Goal: Transaction & Acquisition: Purchase product/service

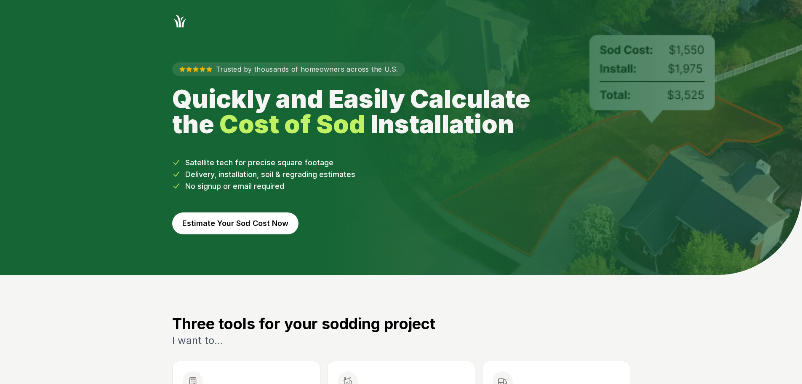
click at [245, 225] on button "Estimate Your Sod Cost Now" at bounding box center [235, 223] width 126 height 22
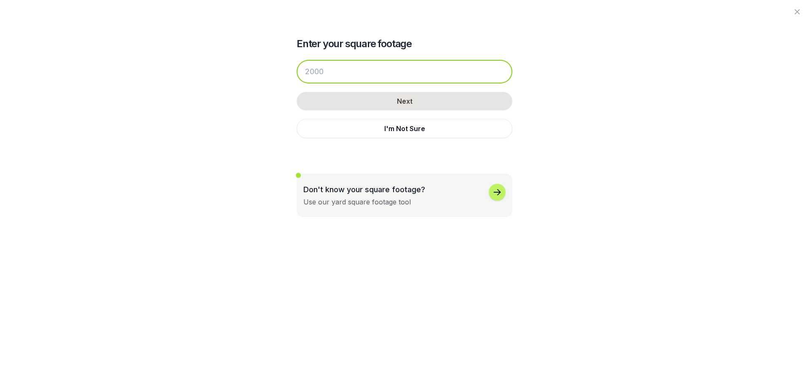
click at [374, 76] on input "number" at bounding box center [405, 72] width 216 height 24
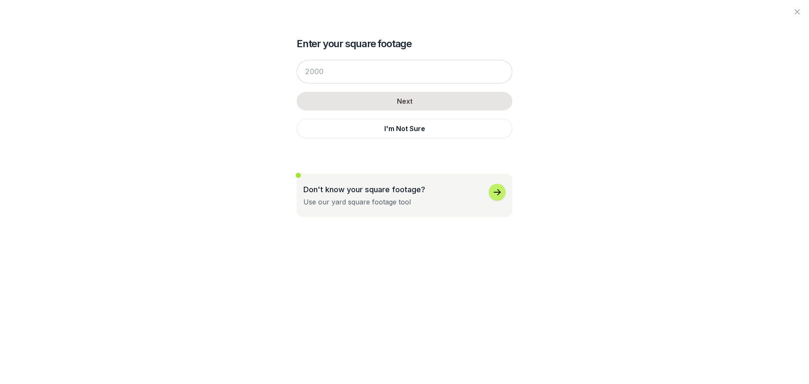
click at [388, 184] on p "Don't know your square footage?" at bounding box center [364, 189] width 122 height 11
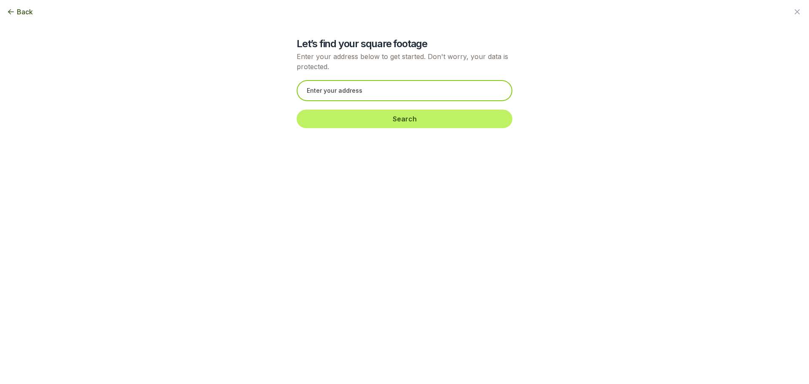
click at [378, 91] on input "text" at bounding box center [405, 90] width 216 height 21
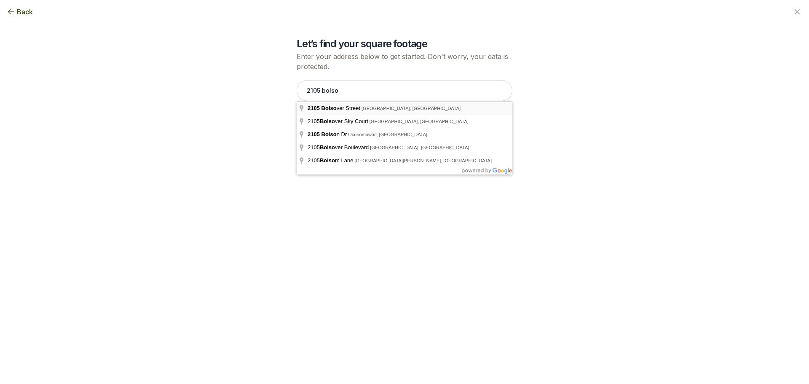
type input "[STREET_ADDRESS]"
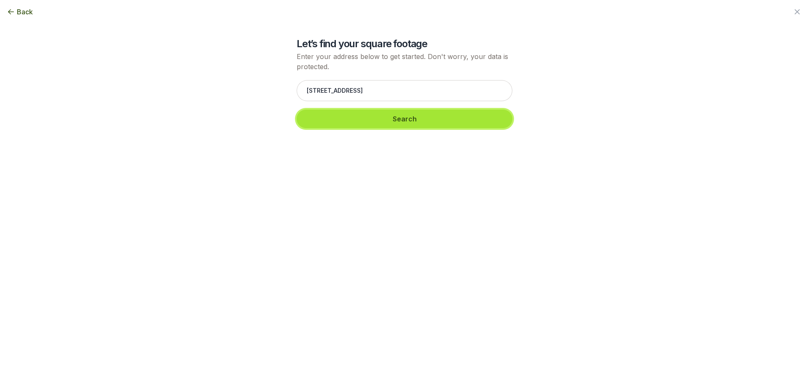
click at [337, 118] on button "Search" at bounding box center [405, 119] width 216 height 19
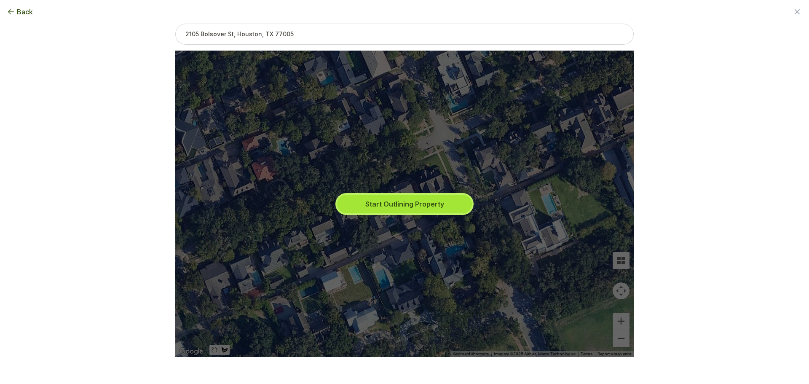
click at [410, 208] on button "Start Outlining Property" at bounding box center [404, 204] width 135 height 19
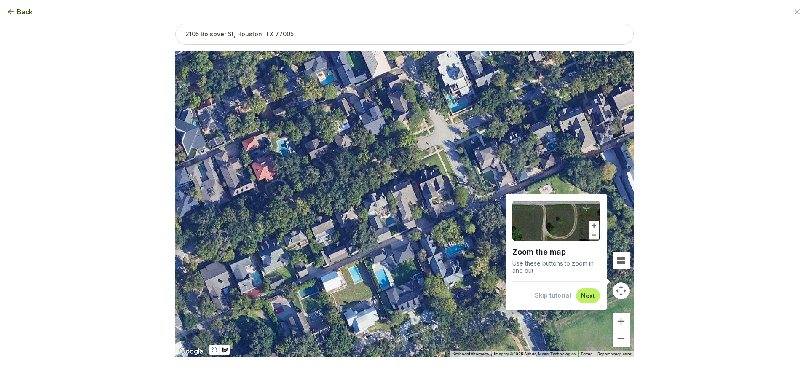
click at [590, 295] on button "Next" at bounding box center [588, 296] width 14 height 8
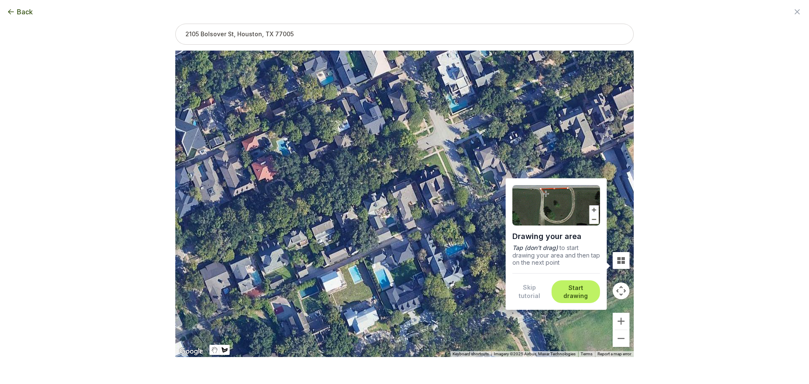
click at [575, 288] on button "Start drawing" at bounding box center [575, 292] width 38 height 16
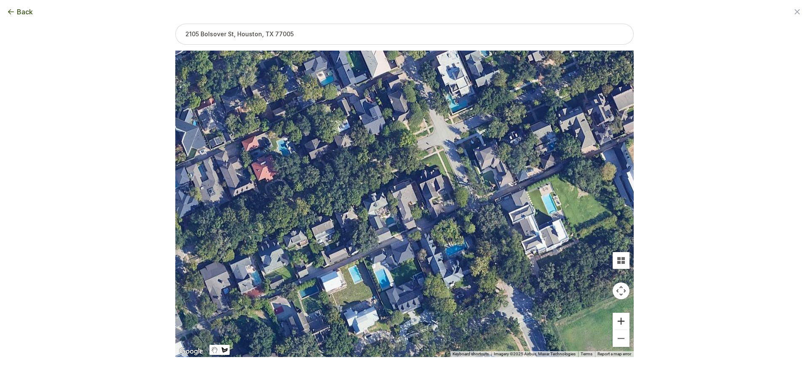
click at [618, 317] on button "Zoom in" at bounding box center [620, 321] width 17 height 17
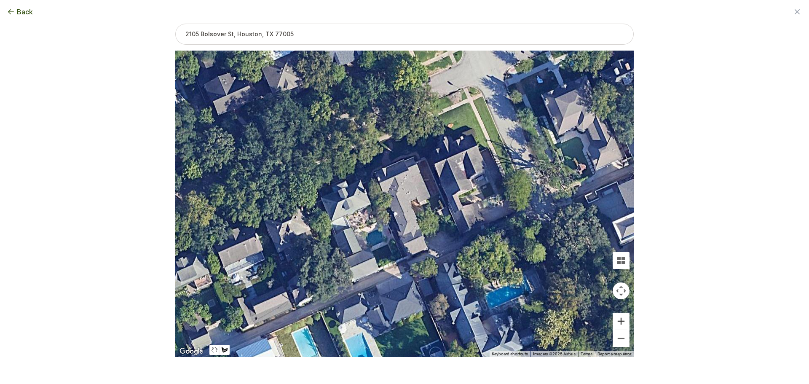
click at [618, 317] on button "Zoom in" at bounding box center [620, 321] width 17 height 17
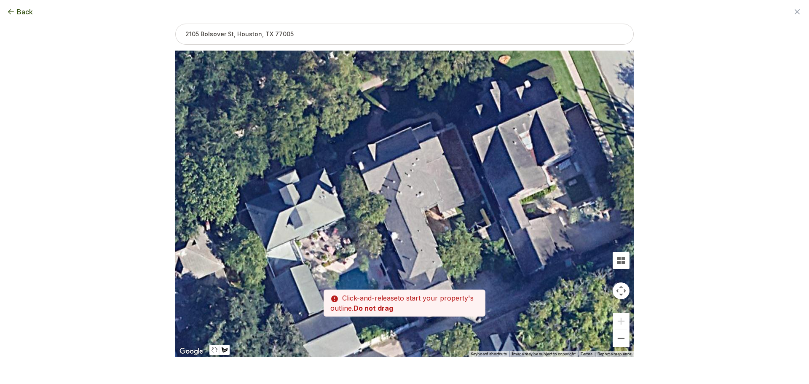
drag, startPoint x: 306, startPoint y: 98, endPoint x: 315, endPoint y: 112, distance: 16.4
click at [315, 112] on div at bounding box center [404, 204] width 458 height 306
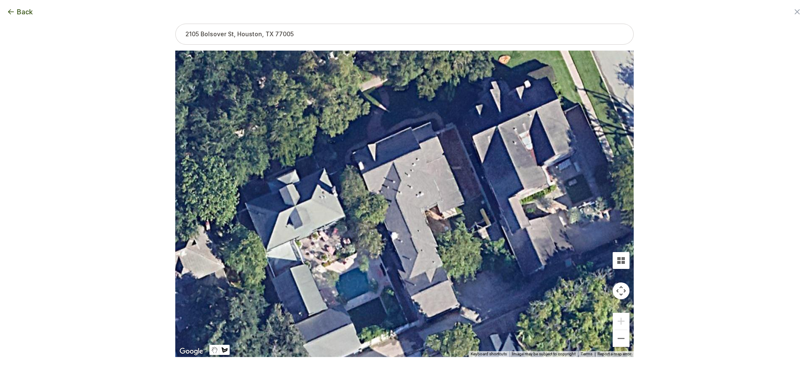
click at [314, 108] on div at bounding box center [404, 204] width 458 height 306
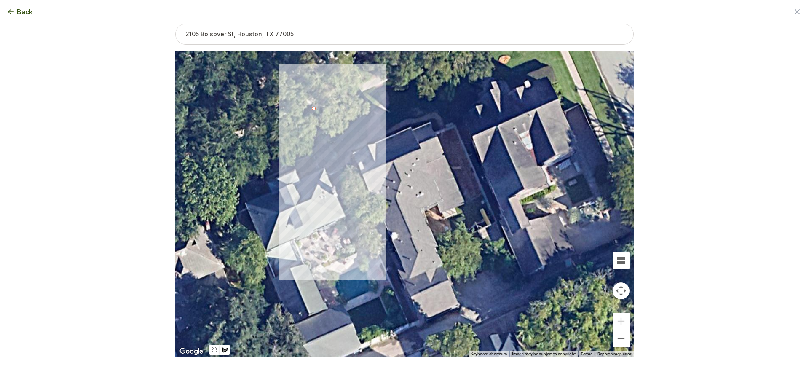
click at [342, 169] on div at bounding box center [404, 204] width 458 height 306
click at [344, 164] on div at bounding box center [404, 204] width 458 height 306
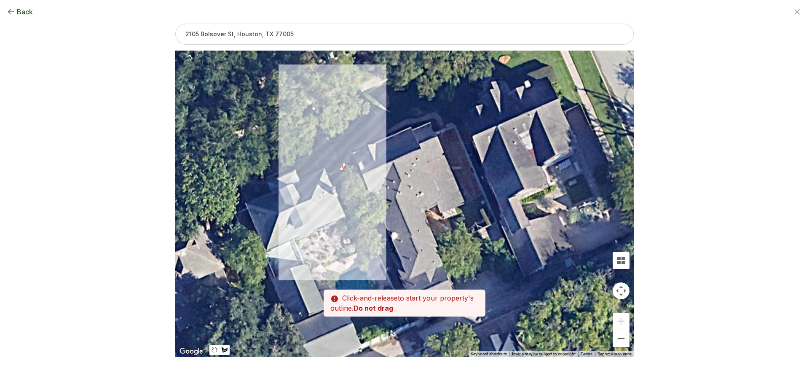
click at [344, 151] on div at bounding box center [404, 204] width 458 height 306
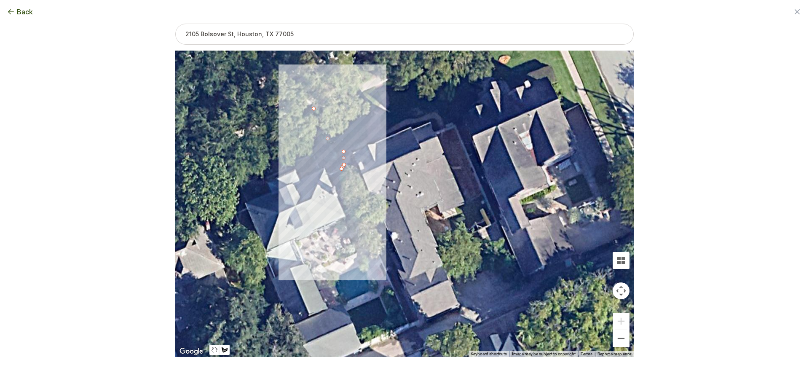
click at [351, 144] on div at bounding box center [404, 204] width 458 height 306
click at [369, 137] on div at bounding box center [404, 204] width 458 height 306
click at [366, 126] on div at bounding box center [404, 204] width 458 height 306
click at [368, 121] on div at bounding box center [404, 204] width 458 height 306
click at [370, 116] on div at bounding box center [404, 204] width 458 height 306
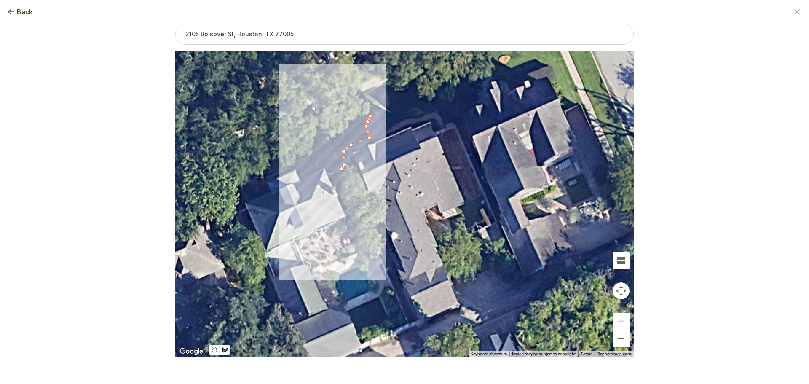
click at [378, 106] on div at bounding box center [404, 204] width 458 height 306
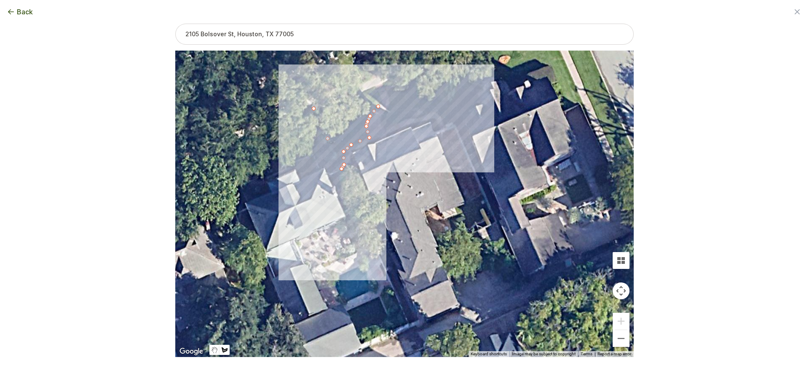
click at [380, 102] on div at bounding box center [404, 204] width 458 height 306
click at [381, 97] on div at bounding box center [404, 204] width 458 height 306
click at [378, 92] on div at bounding box center [404, 204] width 458 height 306
click at [374, 88] on div at bounding box center [404, 204] width 458 height 306
click at [315, 107] on div at bounding box center [404, 204] width 458 height 306
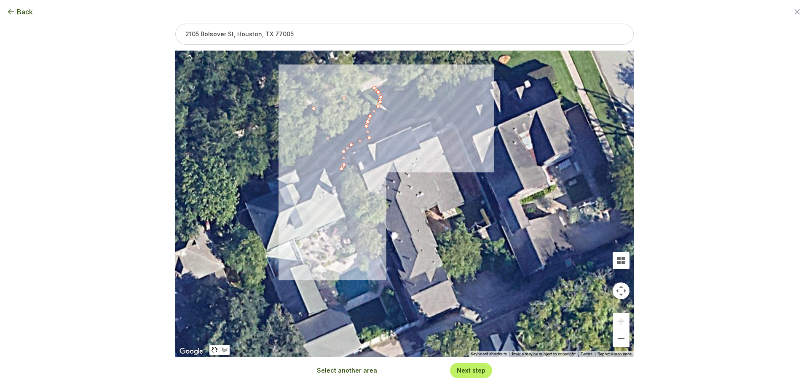
click at [355, 371] on button "Select another area" at bounding box center [347, 370] width 60 height 8
click at [390, 127] on div at bounding box center [404, 204] width 458 height 306
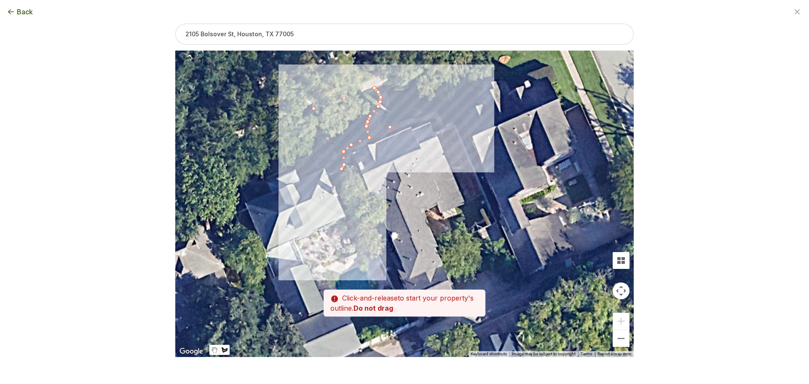
click at [404, 119] on div at bounding box center [404, 204] width 458 height 306
drag, startPoint x: 411, startPoint y: 118, endPoint x: 415, endPoint y: 118, distance: 4.7
click at [411, 118] on div at bounding box center [404, 204] width 458 height 306
click at [420, 118] on div at bounding box center [404, 204] width 458 height 306
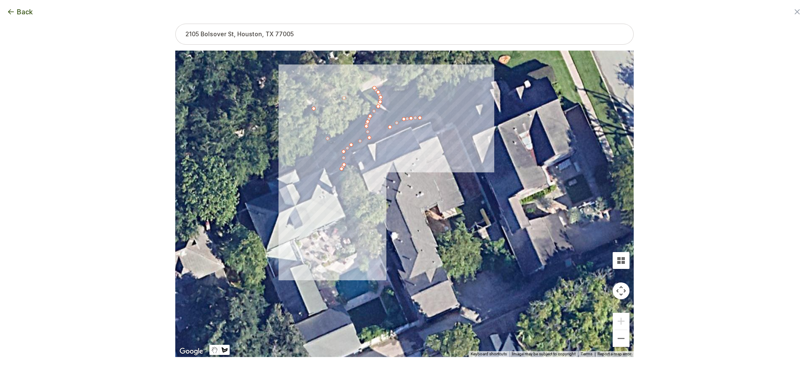
click at [432, 112] on div at bounding box center [404, 204] width 458 height 306
click at [435, 111] on div at bounding box center [404, 204] width 458 height 306
click at [443, 115] on div at bounding box center [404, 204] width 458 height 306
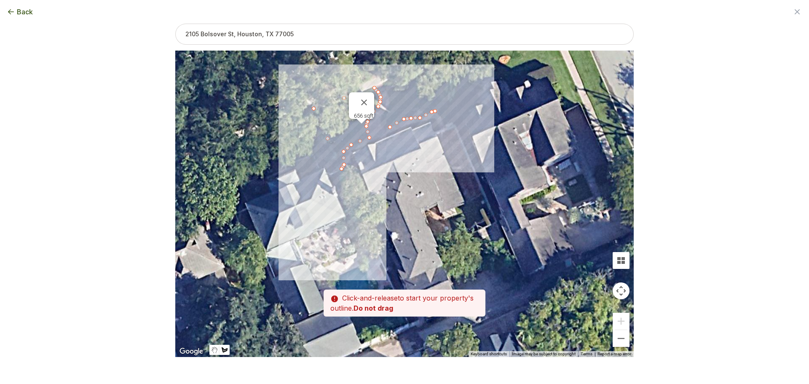
click at [439, 111] on div at bounding box center [404, 204] width 458 height 306
click at [443, 115] on div at bounding box center [404, 204] width 458 height 306
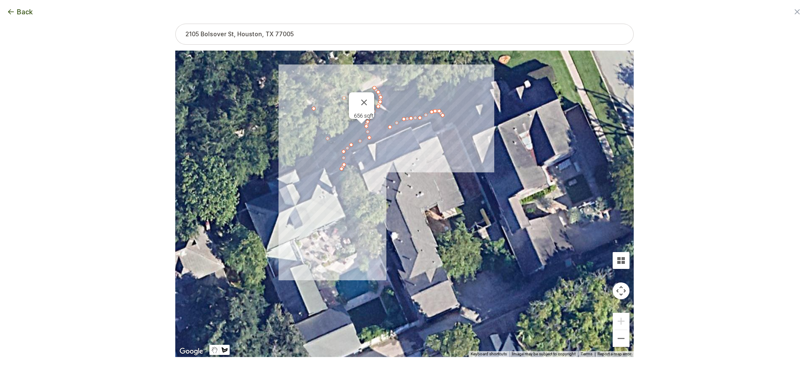
click at [445, 123] on div at bounding box center [404, 204] width 458 height 306
click at [452, 120] on div at bounding box center [404, 204] width 458 height 306
click at [431, 67] on div at bounding box center [404, 204] width 458 height 306
click at [383, 85] on div at bounding box center [404, 204] width 458 height 306
click at [387, 90] on div at bounding box center [404, 204] width 458 height 306
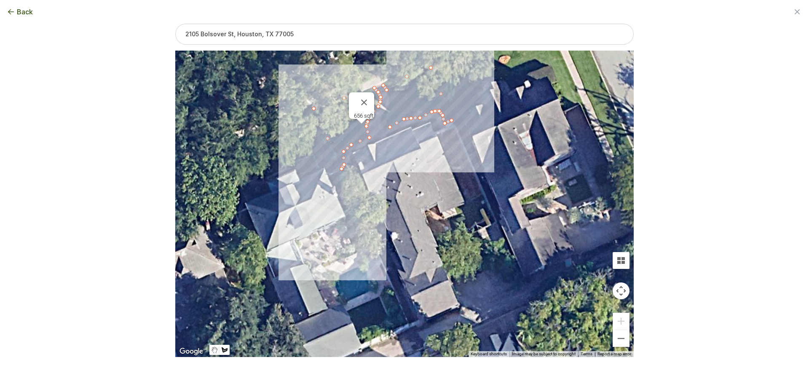
click at [389, 94] on div at bounding box center [404, 204] width 458 height 306
click at [390, 102] on div at bounding box center [404, 204] width 458 height 306
click at [390, 104] on div at bounding box center [404, 204] width 458 height 306
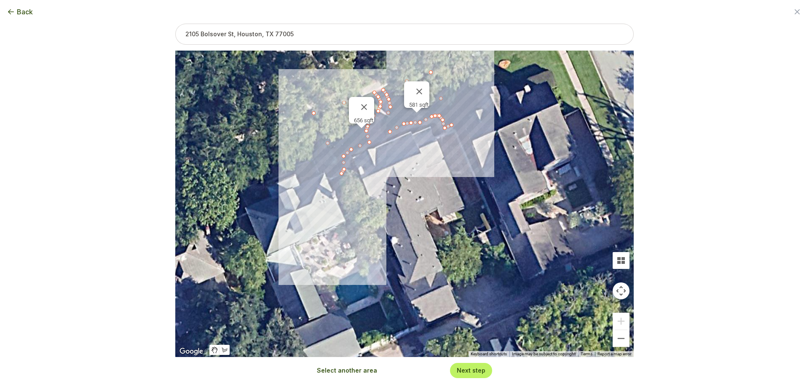
drag, startPoint x: 389, startPoint y: 120, endPoint x: 387, endPoint y: 113, distance: 7.2
drag, startPoint x: 388, startPoint y: 122, endPoint x: 382, endPoint y: 119, distance: 6.6
drag, startPoint x: 388, startPoint y: 126, endPoint x: 384, endPoint y: 131, distance: 6.1
type input "1261"
click at [468, 366] on div "Next step" at bounding box center [471, 370] width 42 height 15
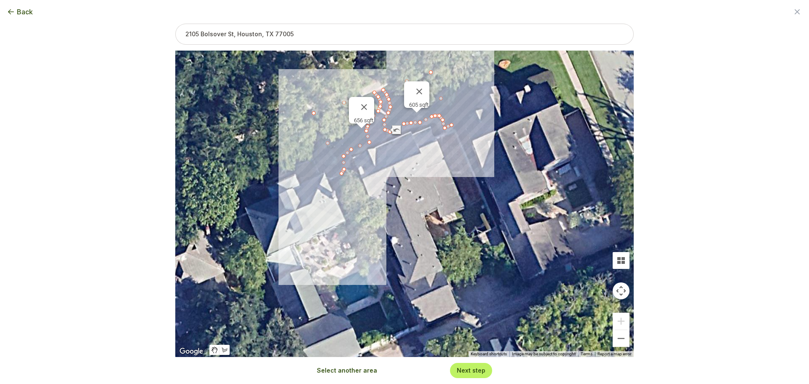
click at [469, 373] on button "Next step" at bounding box center [471, 370] width 29 height 8
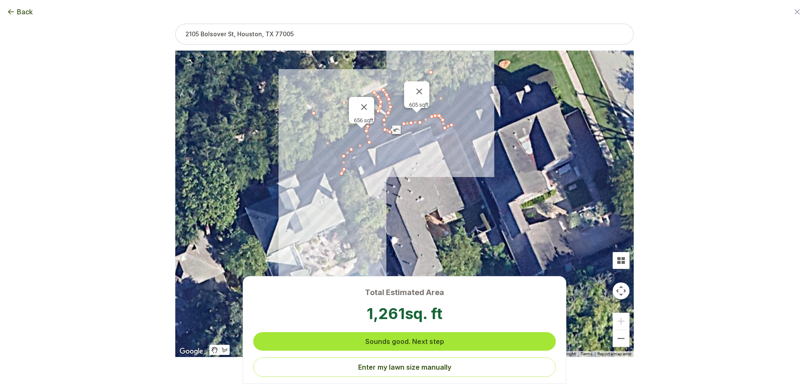
click at [405, 339] on button "Sounds good. Next step" at bounding box center [404, 341] width 302 height 19
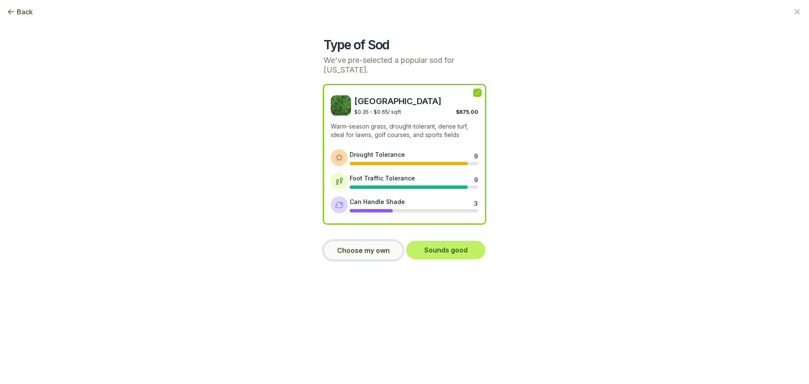
click at [372, 241] on button "Choose my own" at bounding box center [363, 250] width 79 height 19
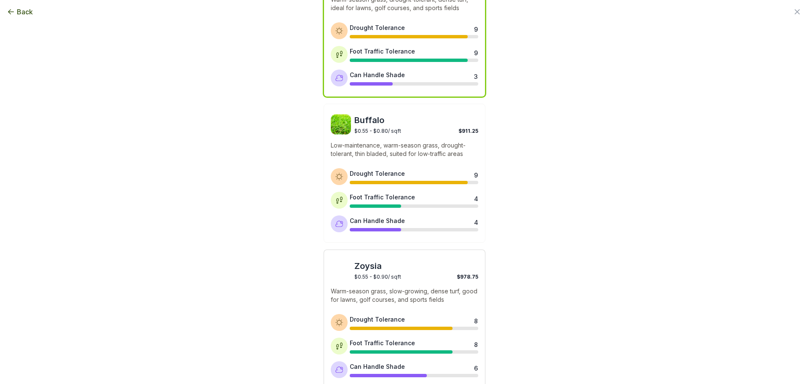
scroll to position [211, 0]
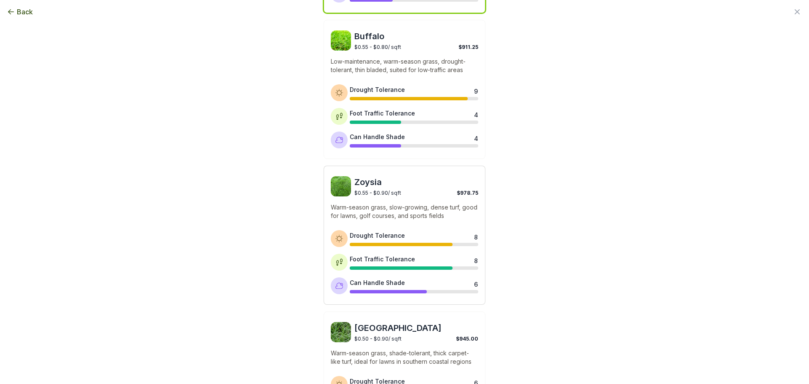
click at [408, 203] on p "Warm-season grass, slow-growing, dense turf, good for lawns, golf courses, and …" at bounding box center [404, 211] width 147 height 17
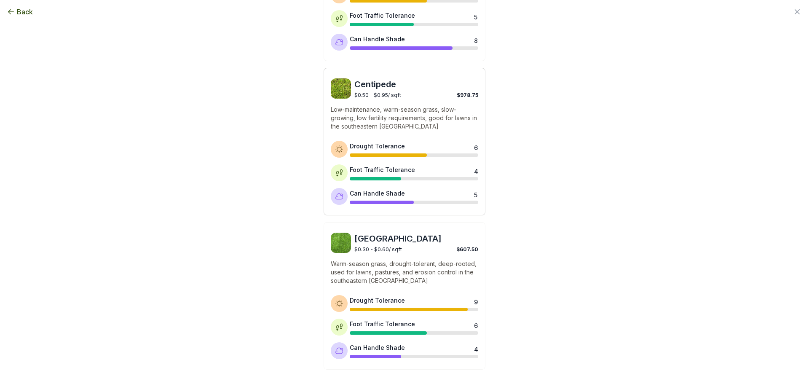
scroll to position [618, 0]
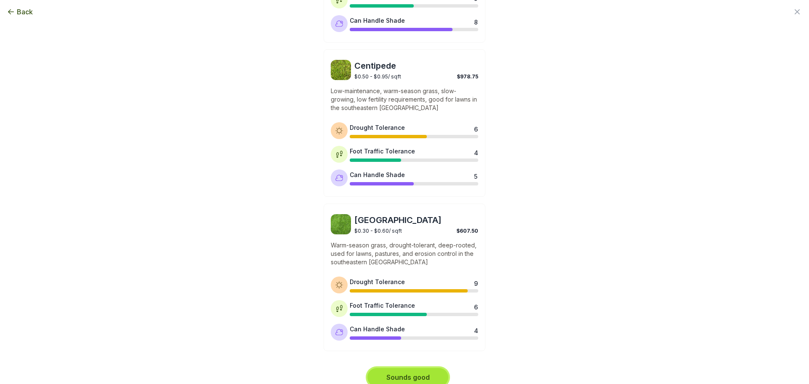
click at [428, 370] on button "Sounds good" at bounding box center [407, 377] width 81 height 19
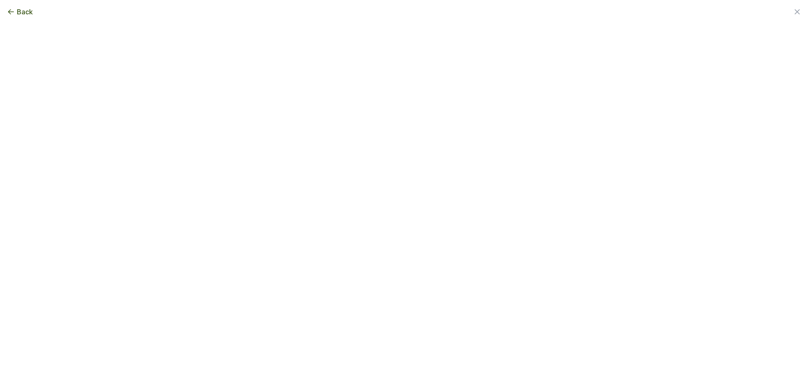
scroll to position [0, 0]
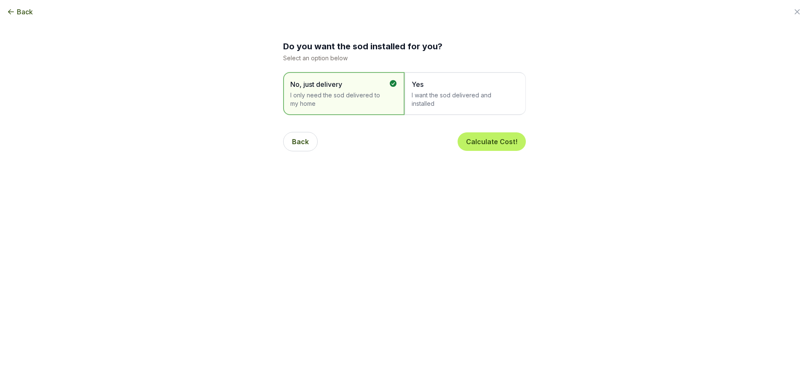
click at [453, 102] on span "I want the sod delivered and installed" at bounding box center [461, 99] width 99 height 17
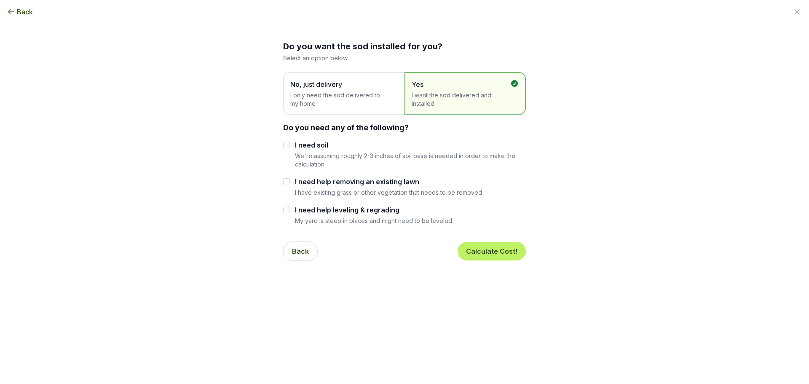
click at [310, 146] on label "I need soil" at bounding box center [410, 145] width 231 height 10
click at [290, 146] on input "I need soil" at bounding box center [286, 145] width 7 height 7
checkbox input "true"
click at [326, 182] on label "I need help removing an existing lawn" at bounding box center [388, 182] width 187 height 10
click at [290, 182] on input "I need help removing an existing lawn" at bounding box center [286, 181] width 7 height 7
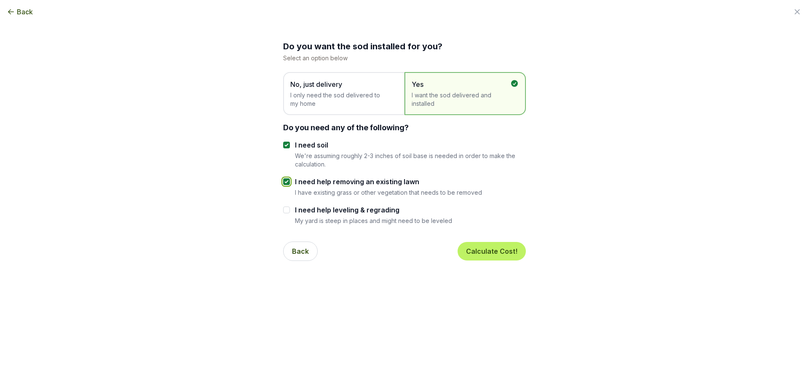
checkbox input "true"
click at [492, 253] on button "Calculate Cost!" at bounding box center [491, 251] width 68 height 19
